Goal: Information Seeking & Learning: Understand process/instructions

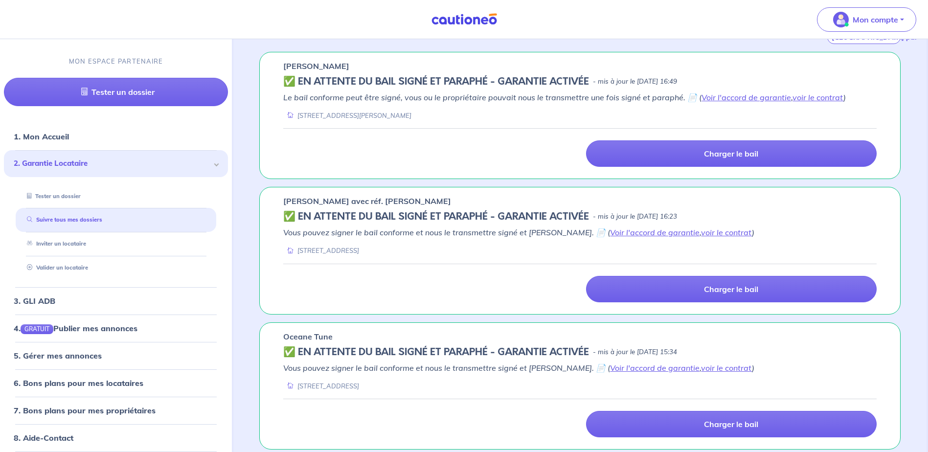
scroll to position [186, 0]
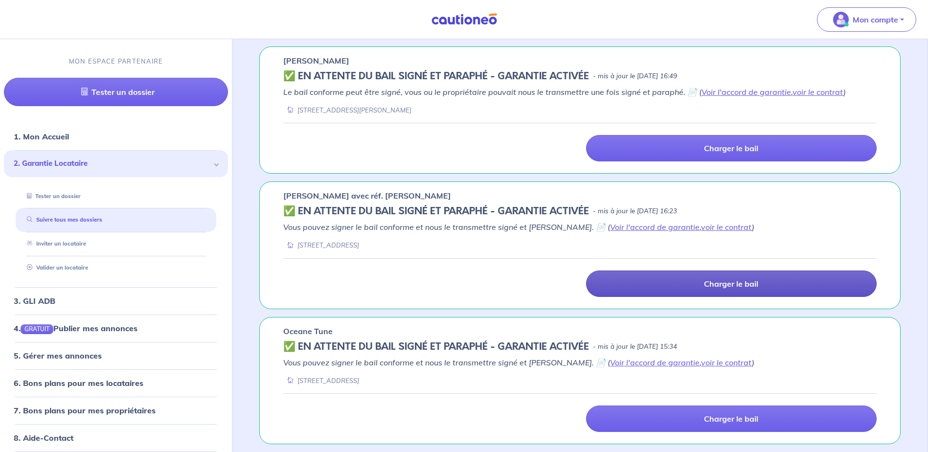
click at [673, 287] on link "Charger le bail" at bounding box center [731, 284] width 291 height 26
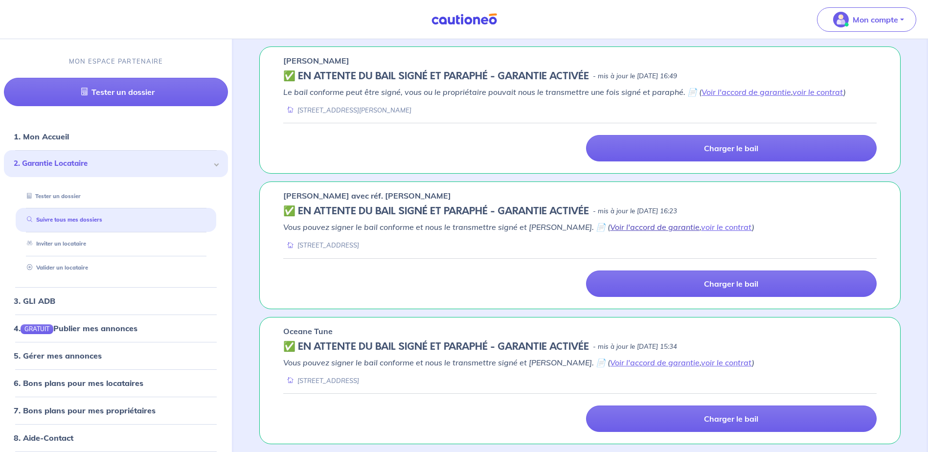
click at [638, 227] on link "Voir l'accord de garantie" at bounding box center [655, 227] width 90 height 10
click at [703, 228] on link "voir le contrat" at bounding box center [726, 227] width 51 height 10
click at [640, 228] on link "Voir l'accord de garantie" at bounding box center [655, 227] width 90 height 10
click at [701, 229] on link "voir le contrat" at bounding box center [726, 227] width 51 height 10
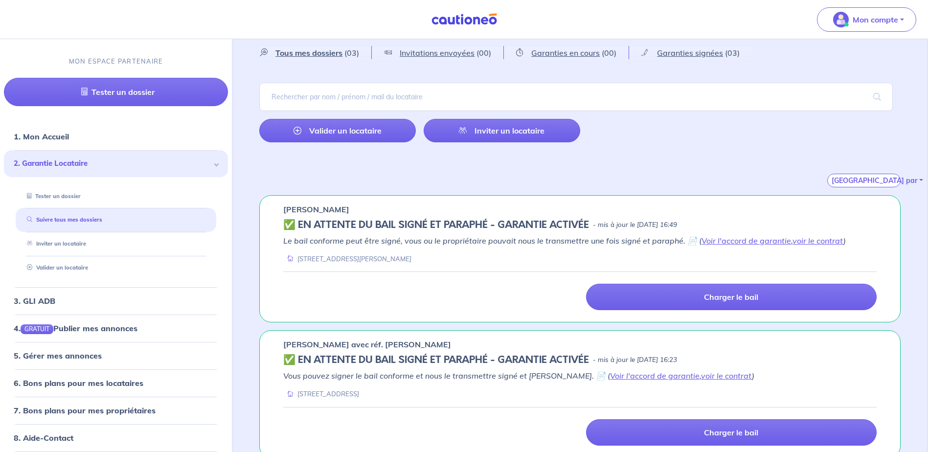
scroll to position [147, 0]
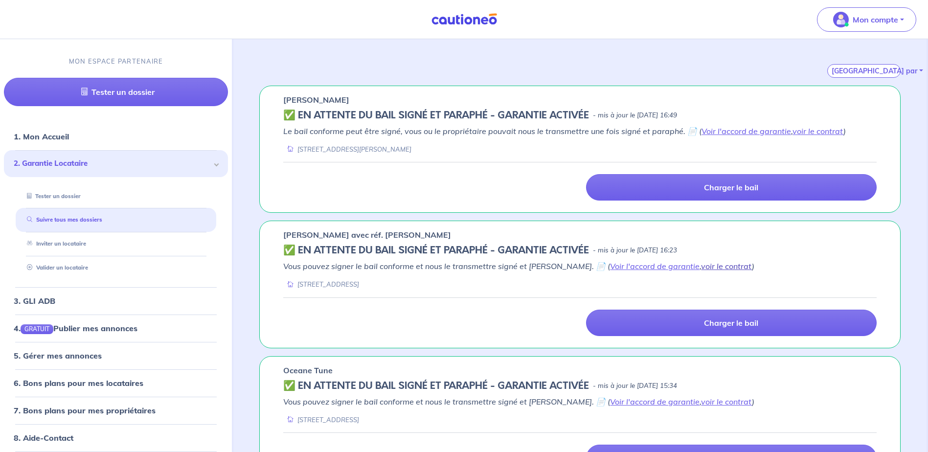
click at [701, 264] on link "voir le contrat" at bounding box center [726, 266] width 51 height 10
